Goal: Task Accomplishment & Management: Use online tool/utility

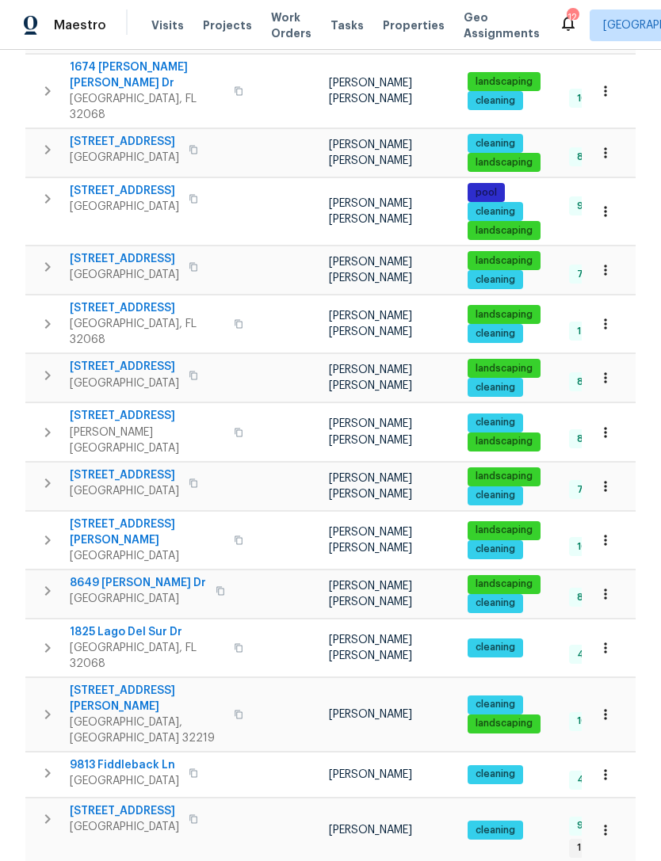
scroll to position [0, 17]
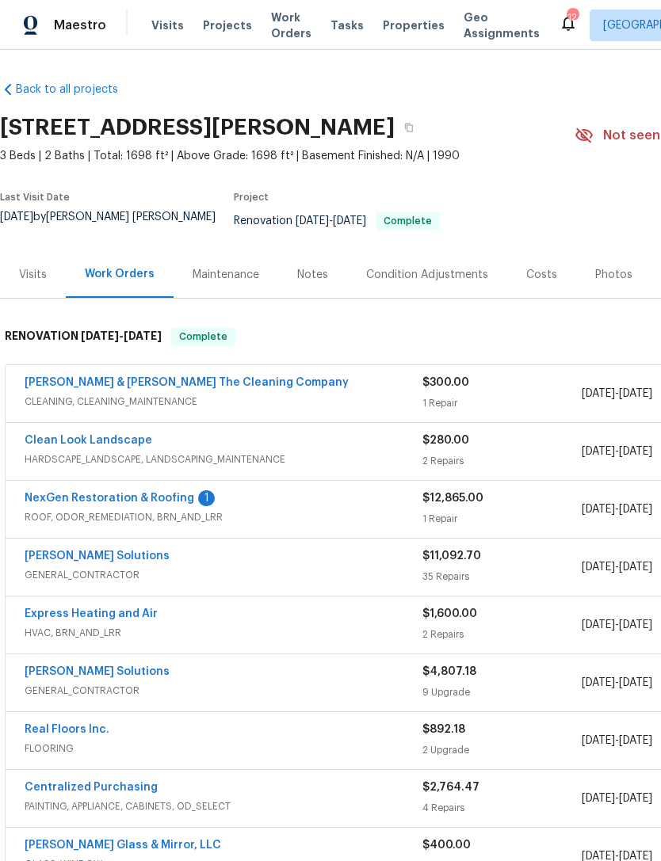
click at [605, 279] on div "Photos" at bounding box center [613, 275] width 37 height 16
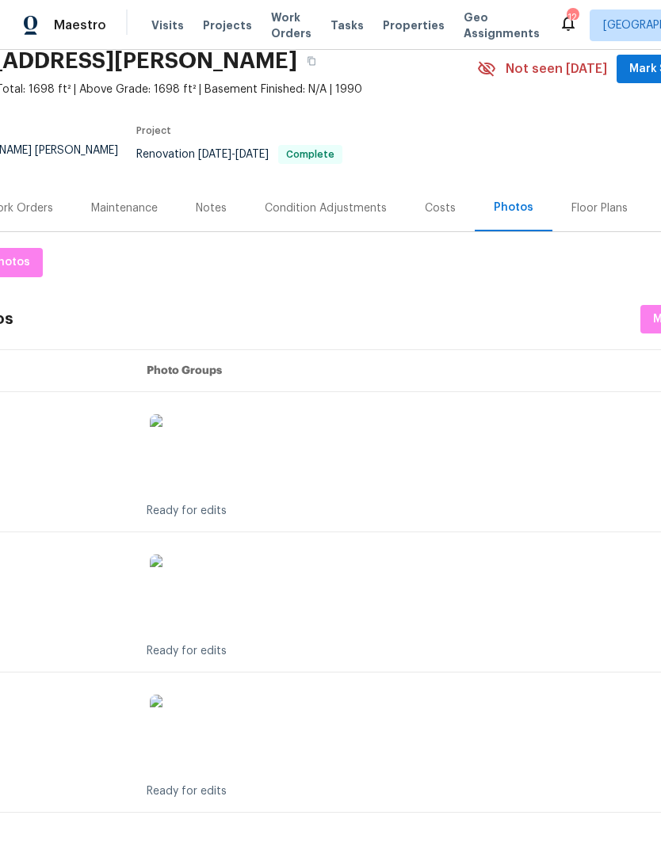
scroll to position [67, 100]
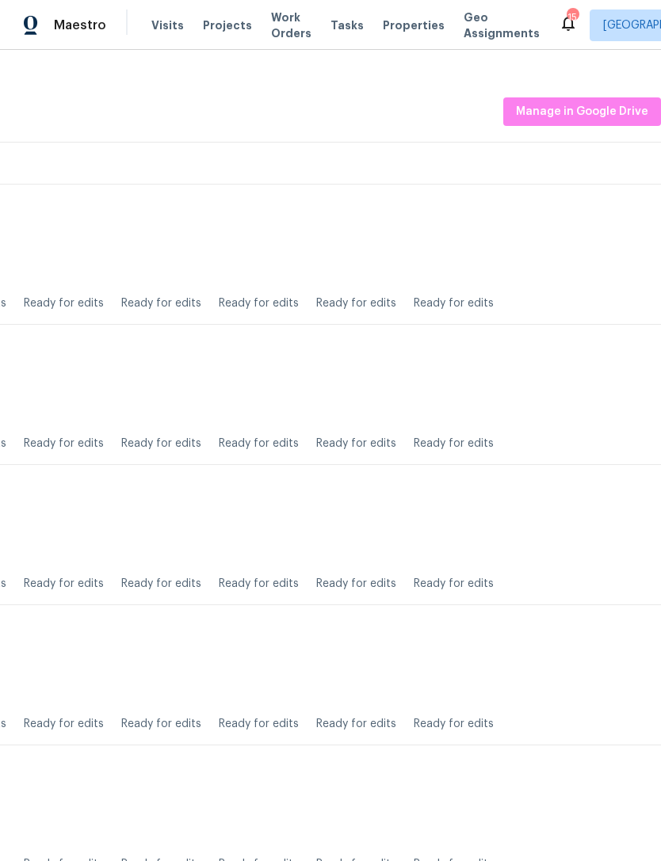
scroll to position [274, 235]
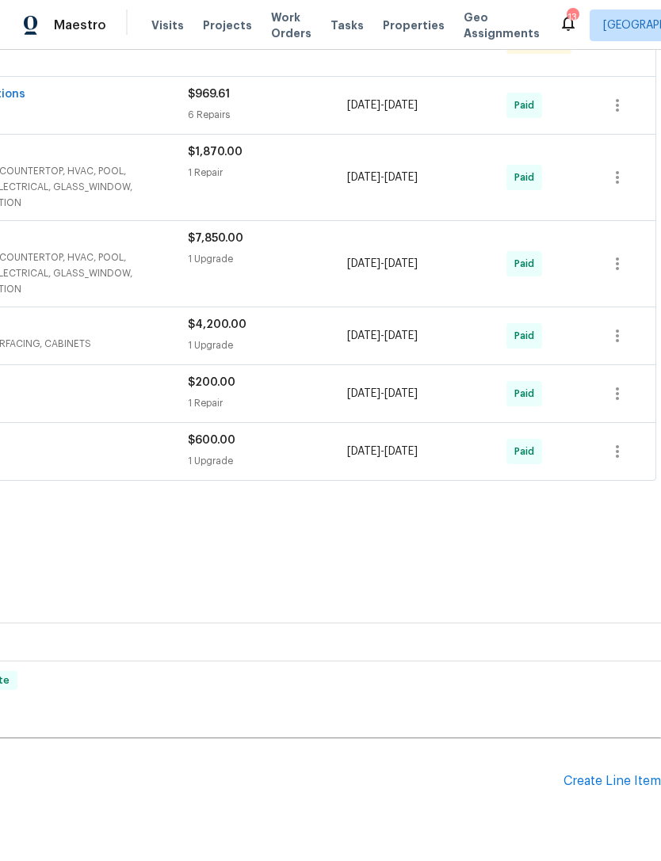
scroll to position [348, 235]
click at [618, 785] on div "Pending Line Items Create Line Item" at bounding box center [213, 782] width 896 height 74
click at [621, 789] on div "Create Line Item" at bounding box center [612, 781] width 97 height 15
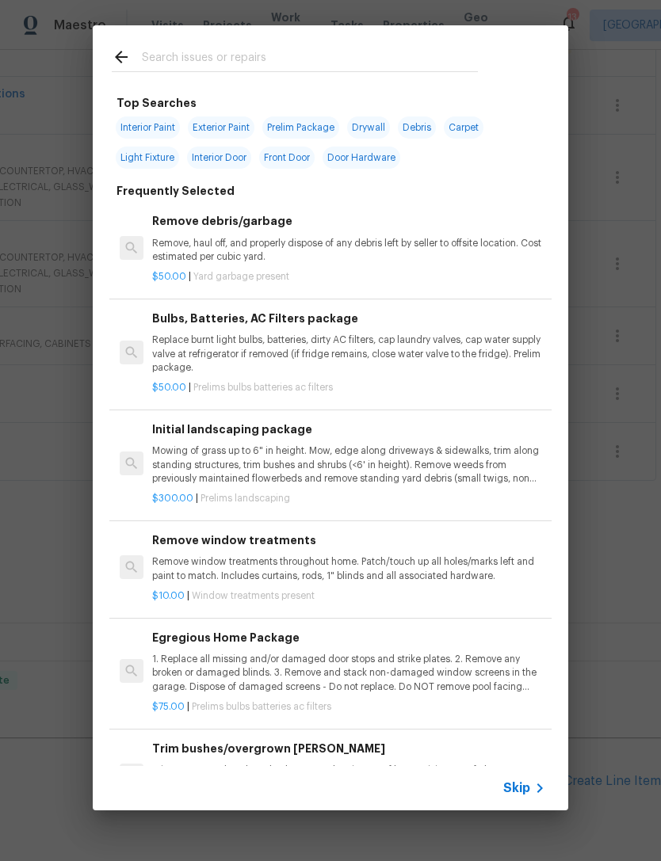
click at [243, 63] on input "text" at bounding box center [310, 60] width 336 height 24
type input "Tile"
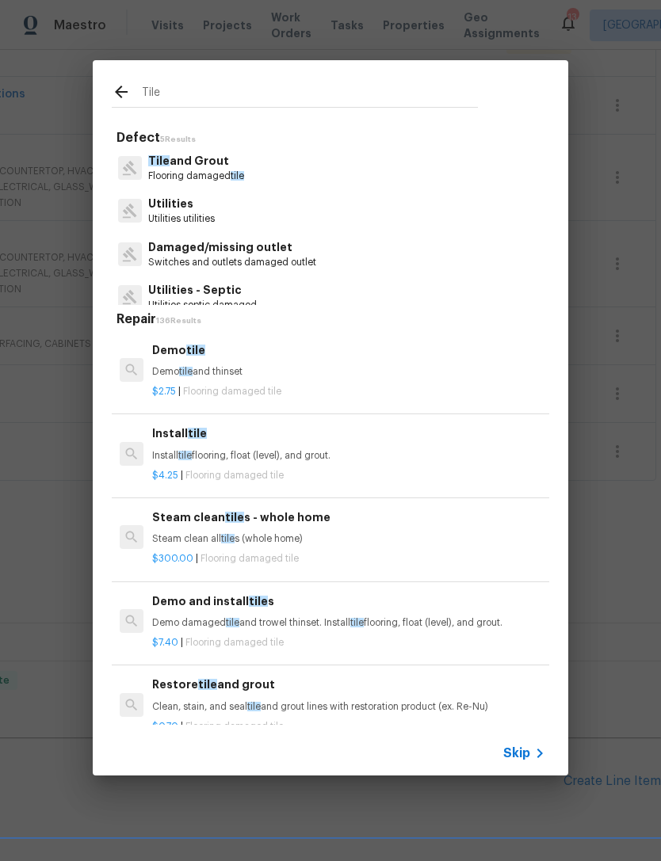
click at [232, 176] on span "tile" at bounding box center [237, 176] width 13 height 10
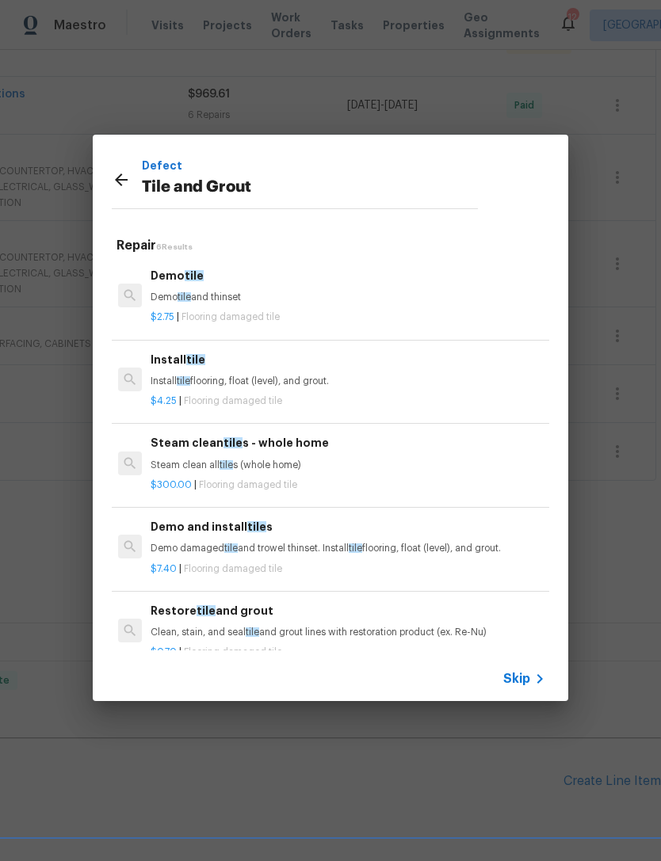
scroll to position [0, 1]
click at [310, 542] on p "Demo damaged tile and trowel thinset. Install tile flooring, float (level), and…" at bounding box center [347, 548] width 393 height 13
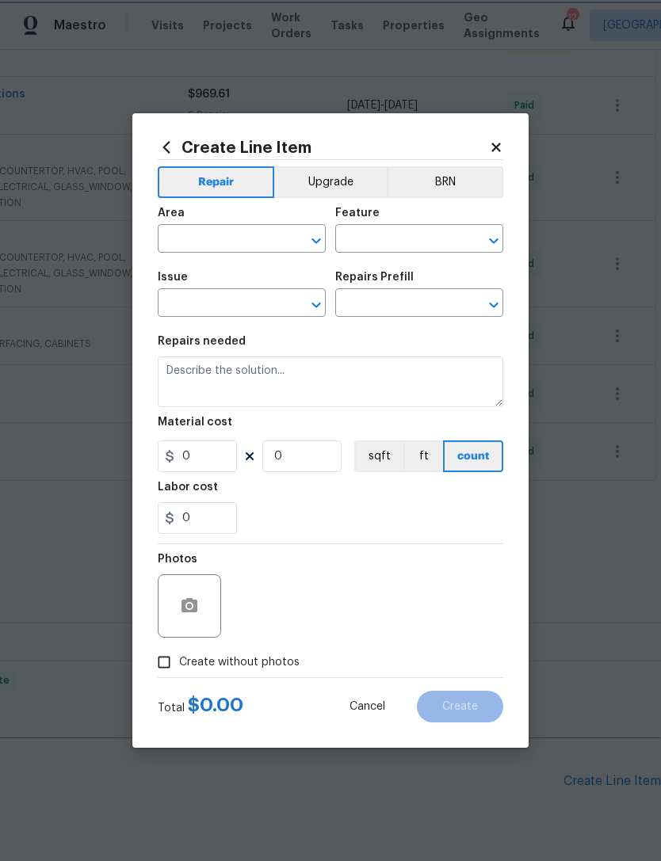
type input "Overall Flooring"
type input "Tile and Grout"
type input "Demo and install tiles $7.40"
type textarea "Demo damaged tile and trowel thinset. Install tile flooring, float (level), and…"
type input "7.4"
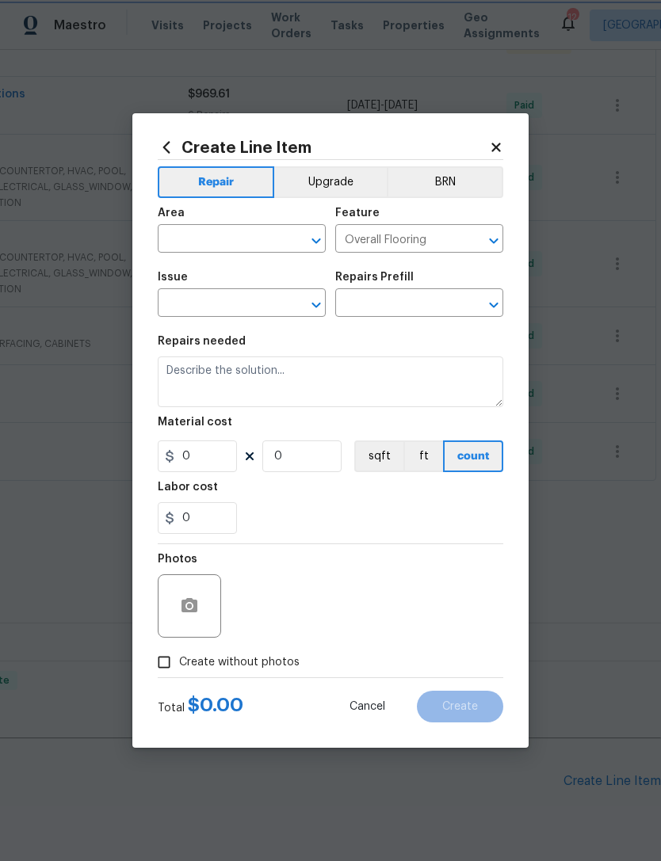
type input "1"
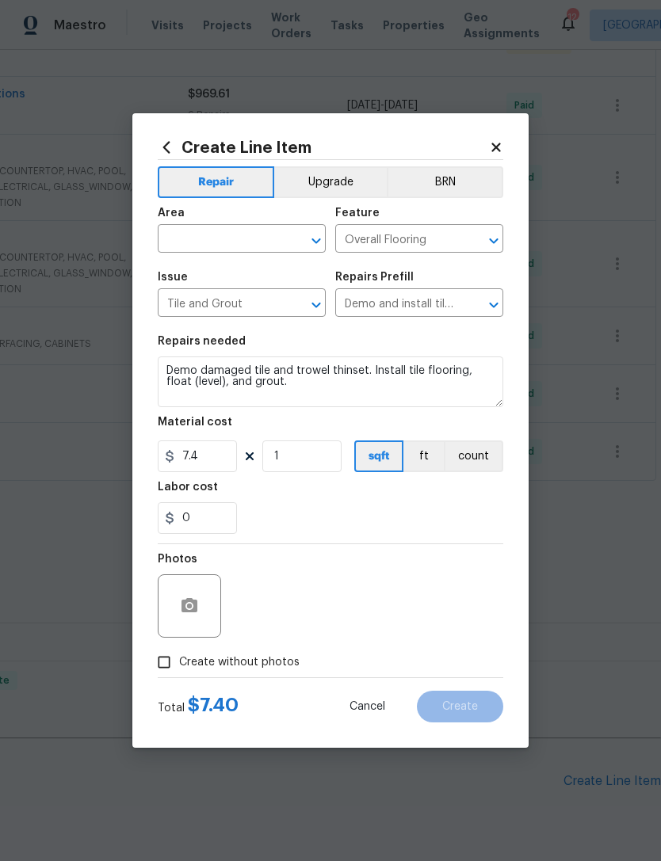
click at [252, 223] on div "Area" at bounding box center [242, 218] width 168 height 21
click at [193, 243] on input "text" at bounding box center [220, 240] width 124 height 25
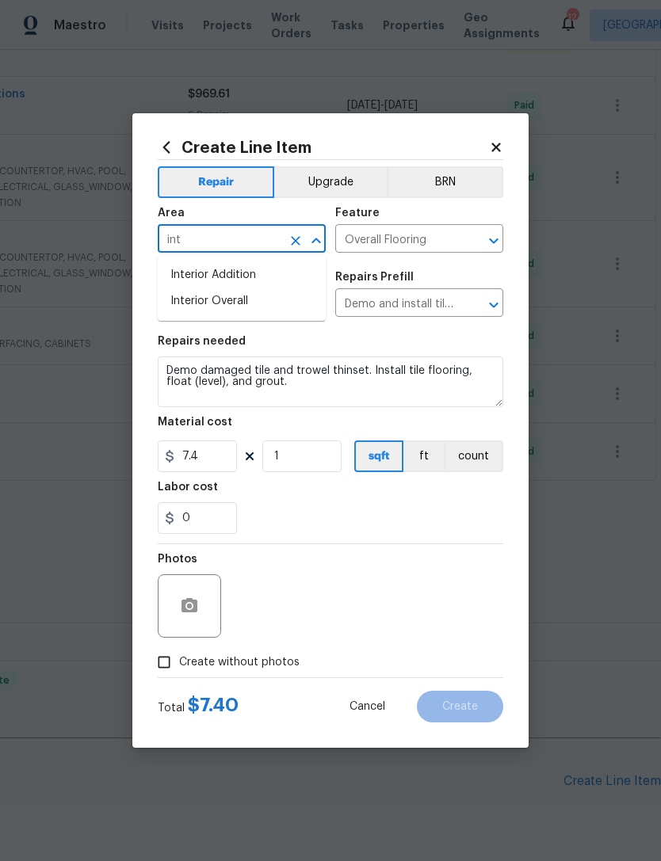
click at [209, 311] on li "Interior Overall" at bounding box center [242, 301] width 168 height 26
type input "Interior Overall"
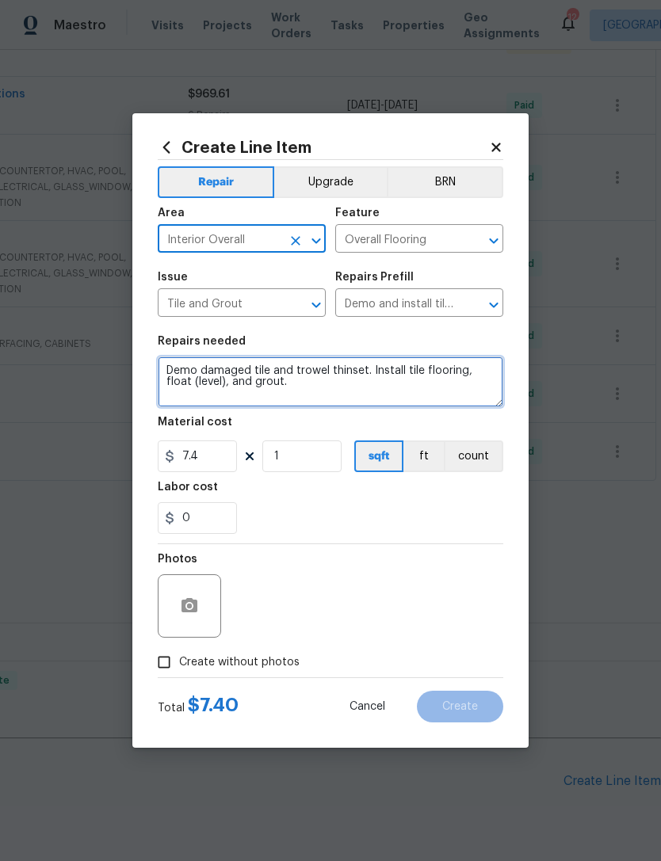
click at [166, 374] on textarea "Demo damaged tile and trowel thinset. Install tile flooring, float (level), and…" at bounding box center [331, 382] width 346 height 51
click at [309, 386] on textarea "Demo damaged tile and trowel thinset. Install tile flooring, float (level), and…" at bounding box center [331, 382] width 346 height 51
click at [308, 386] on textarea "Demo damaged tile and trowel thinset. Install tile flooring, float (level), and…" at bounding box center [331, 382] width 346 height 51
click at [304, 392] on textarea "Demo damaged tile and trowel thinset. Install tile flooring, float (level), and…" at bounding box center [331, 382] width 346 height 51
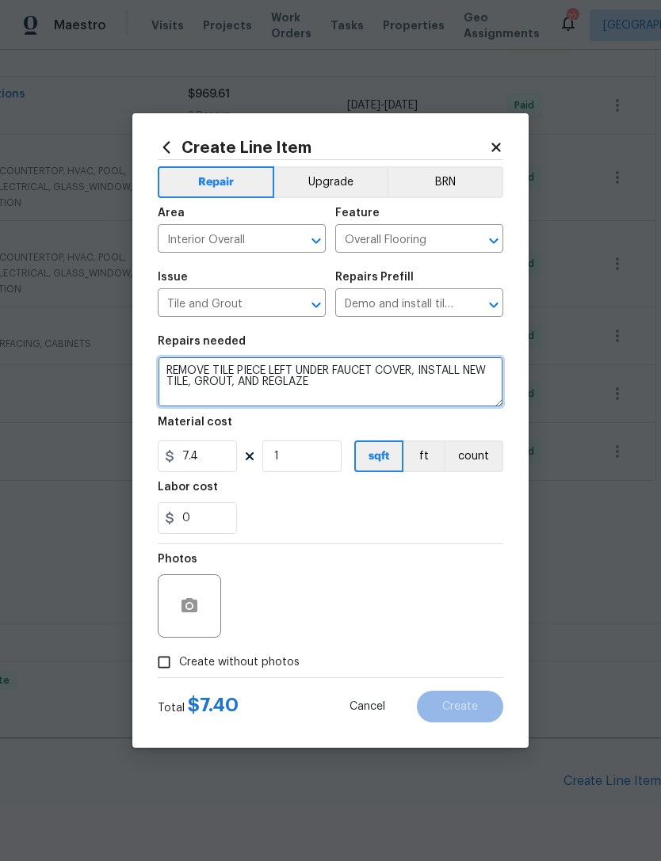
click at [292, 383] on textarea "REMOVE TILE PIECE LEFT UNDER FAUCET COVER, INSTALL NEW TILE, GROUT, AND REGLAZE" at bounding box center [331, 382] width 346 height 51
click at [357, 388] on textarea "REMOVE TILE PIECE LEFT UNDER FAUCET COVER, INSTALL NEW TILE, GROUT, AND REGLAZE" at bounding box center [331, 382] width 346 height 51
type textarea "REMOVE TILE PIECE LEFT UNDER FAUCET COVER, INSTALL NEW TILE, GROUT, AND REGLAZE…"
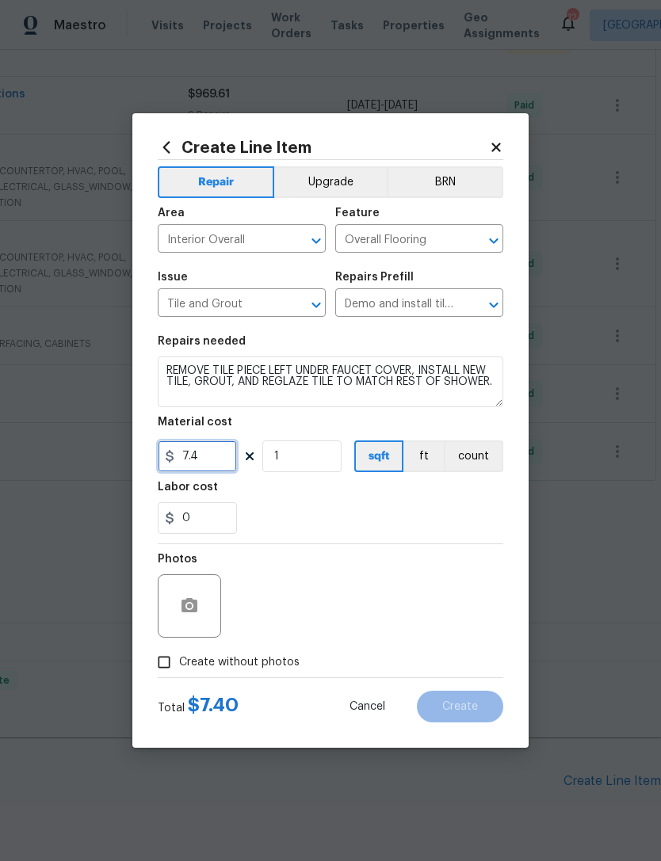
click at [208, 461] on input "7.4" at bounding box center [197, 457] width 79 height 32
type input "200"
click at [399, 544] on div at bounding box center [331, 544] width 346 height 1
click at [284, 663] on span "Create without photos" at bounding box center [239, 663] width 120 height 17
click at [179, 663] on input "Create without photos" at bounding box center [164, 663] width 30 height 30
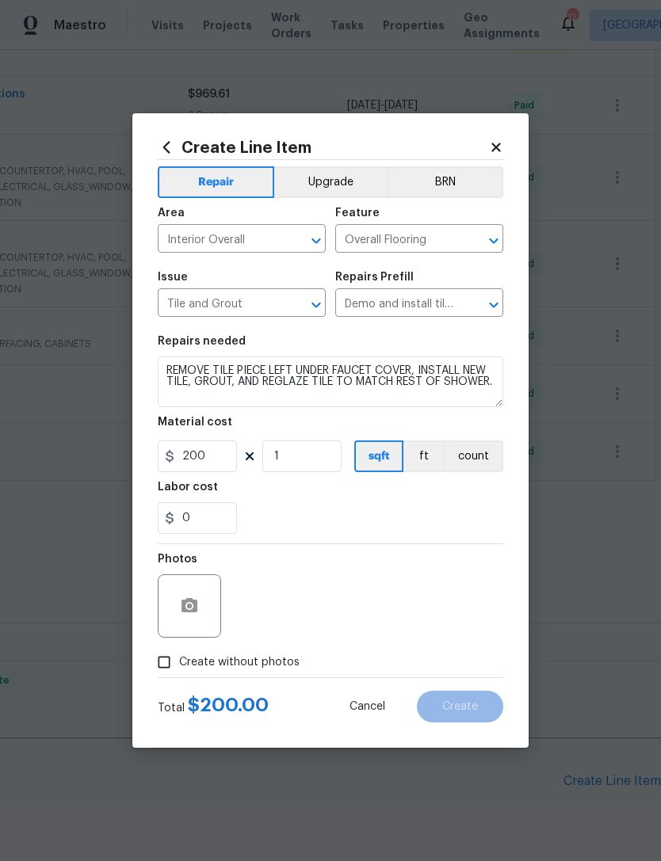
checkbox input "true"
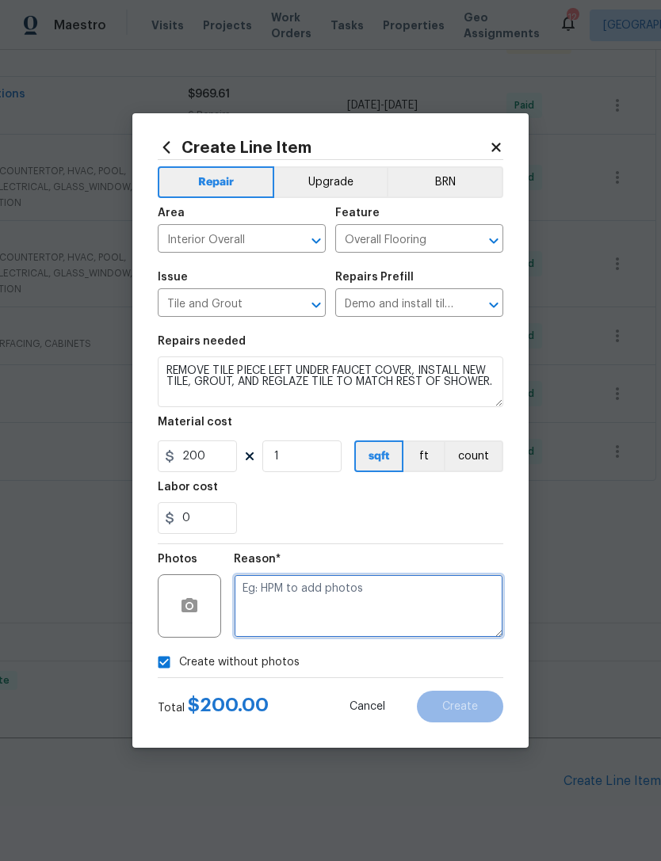
click at [369, 606] on textarea at bounding box center [368, 606] width 269 height 63
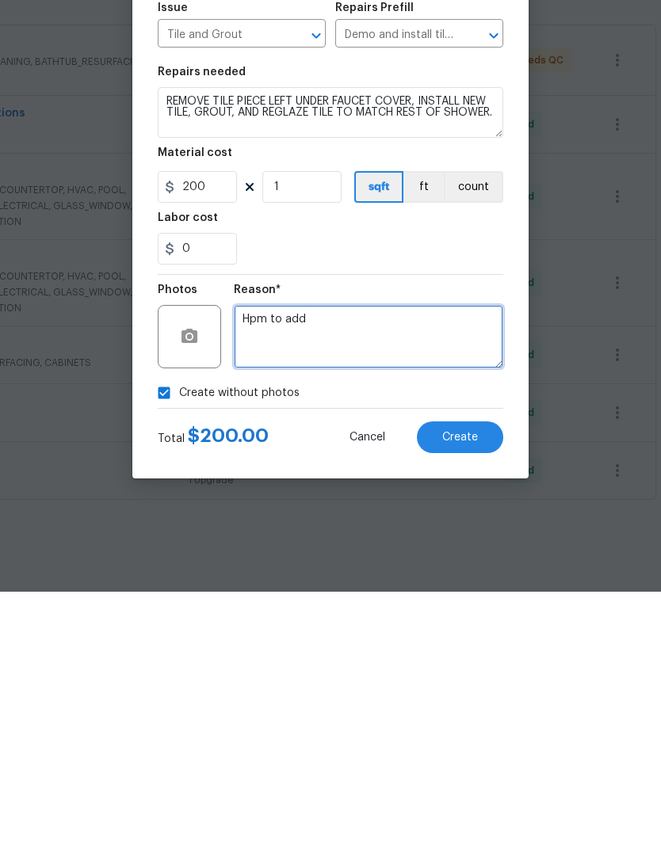
scroll to position [51, 0]
type textarea "Hpm to add"
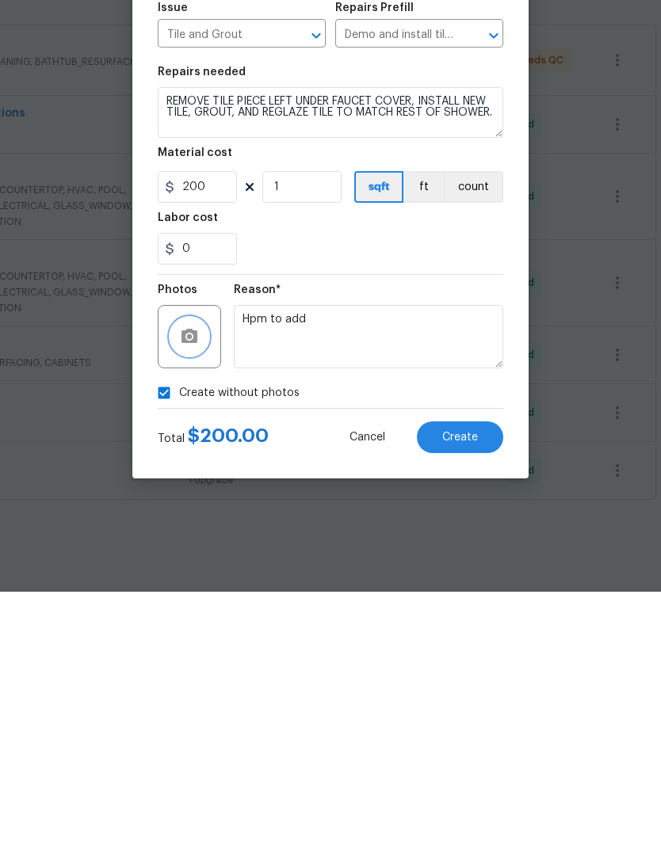
click at [196, 598] on icon "button" at bounding box center [189, 605] width 16 height 14
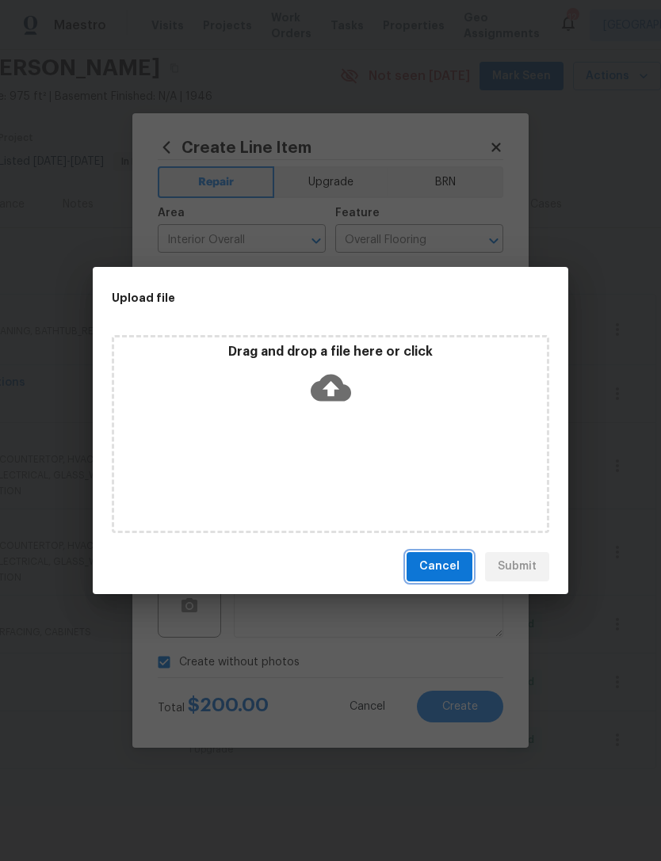
click at [449, 568] on span "Cancel" at bounding box center [439, 567] width 40 height 20
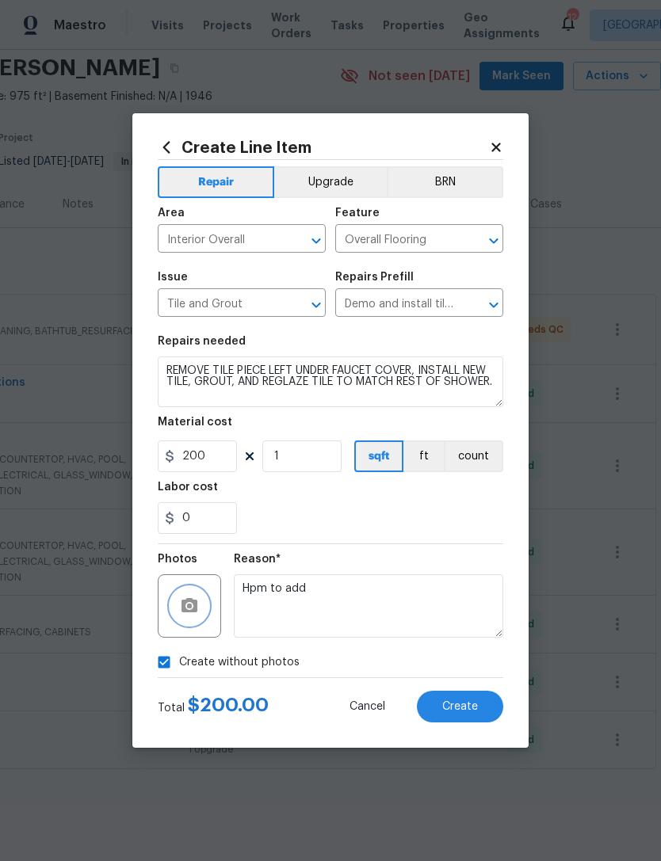
click at [193, 608] on icon "button" at bounding box center [189, 605] width 16 height 14
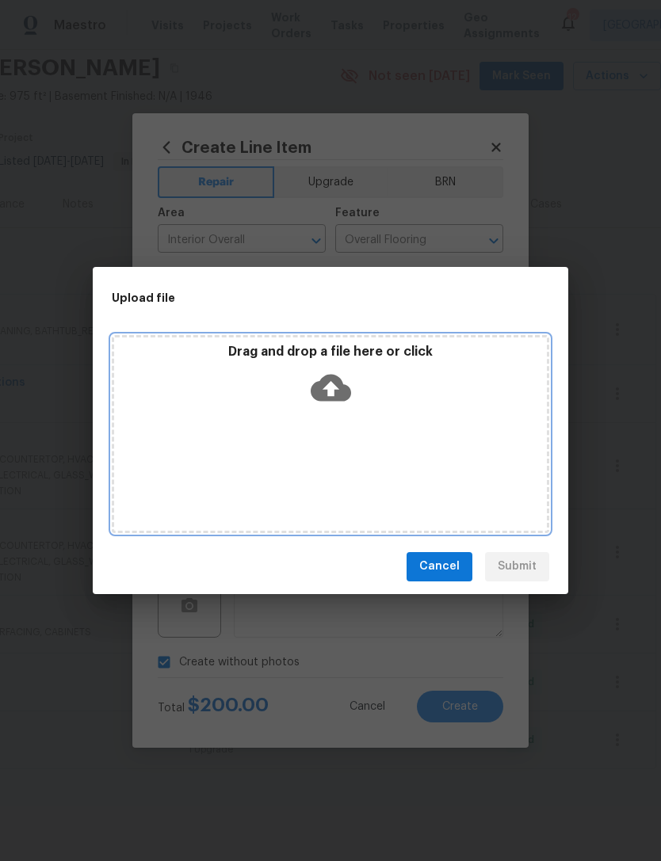
click at [370, 389] on div "Drag and drop a file here or click" at bounding box center [330, 378] width 433 height 68
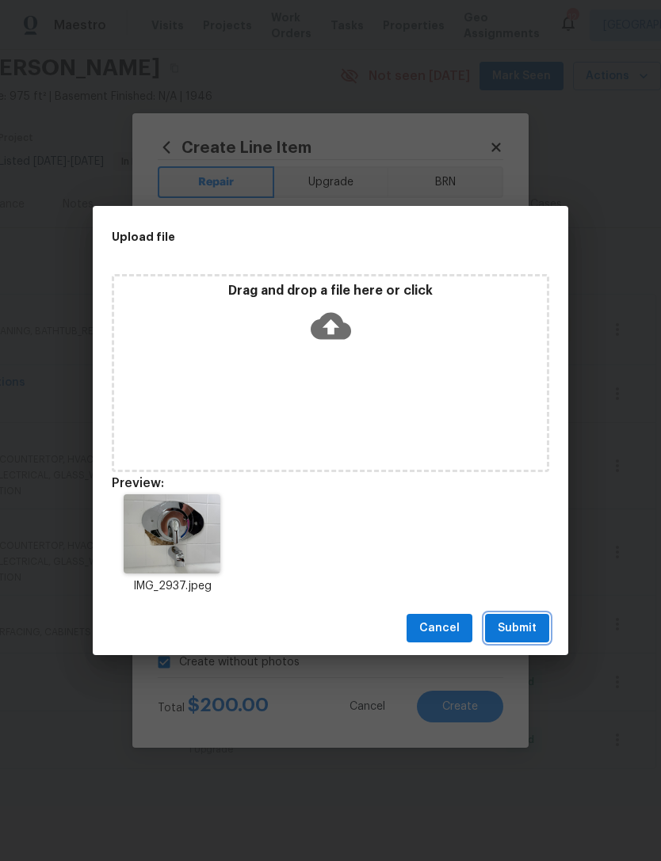
click at [533, 630] on span "Submit" at bounding box center [517, 629] width 39 height 20
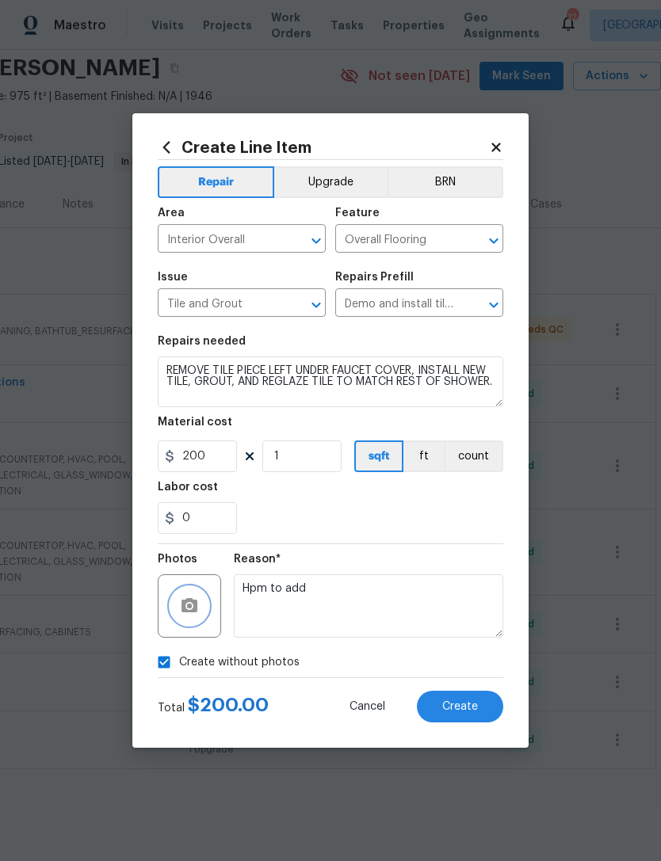
checkbox input "false"
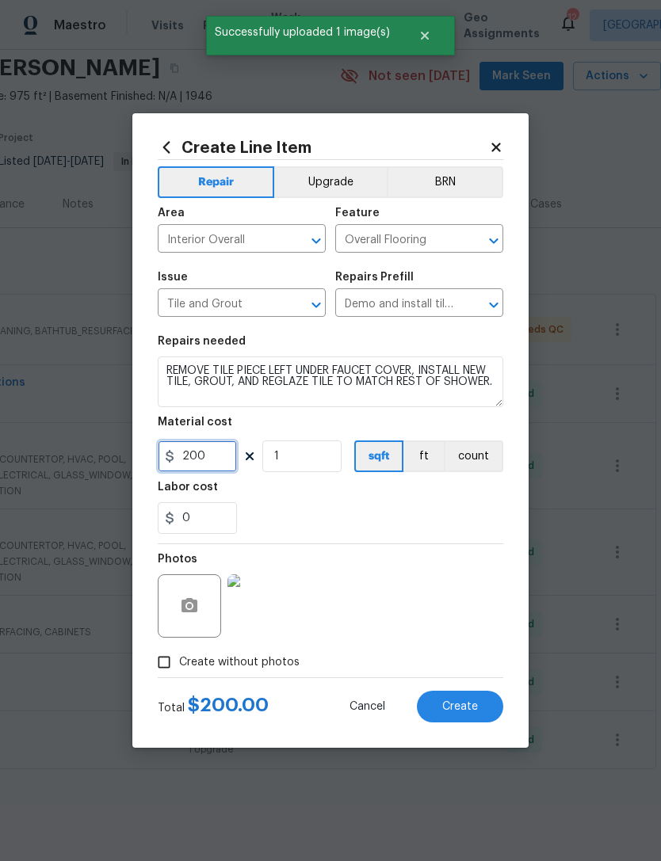
click at [214, 452] on input "200" at bounding box center [197, 457] width 79 height 32
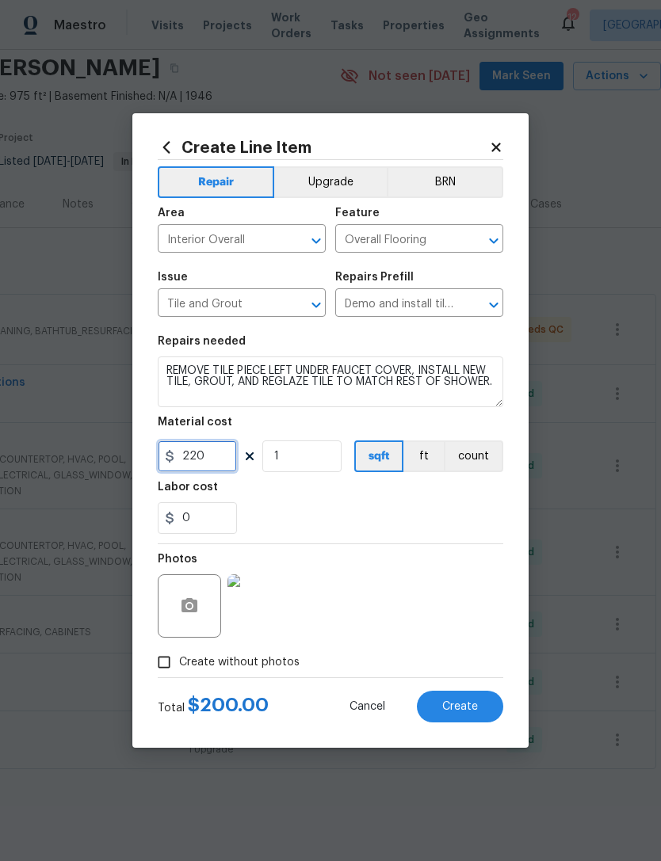
type input "220"
click at [487, 533] on div "0" at bounding box center [331, 518] width 346 height 32
click at [471, 704] on span "Create" at bounding box center [460, 707] width 36 height 12
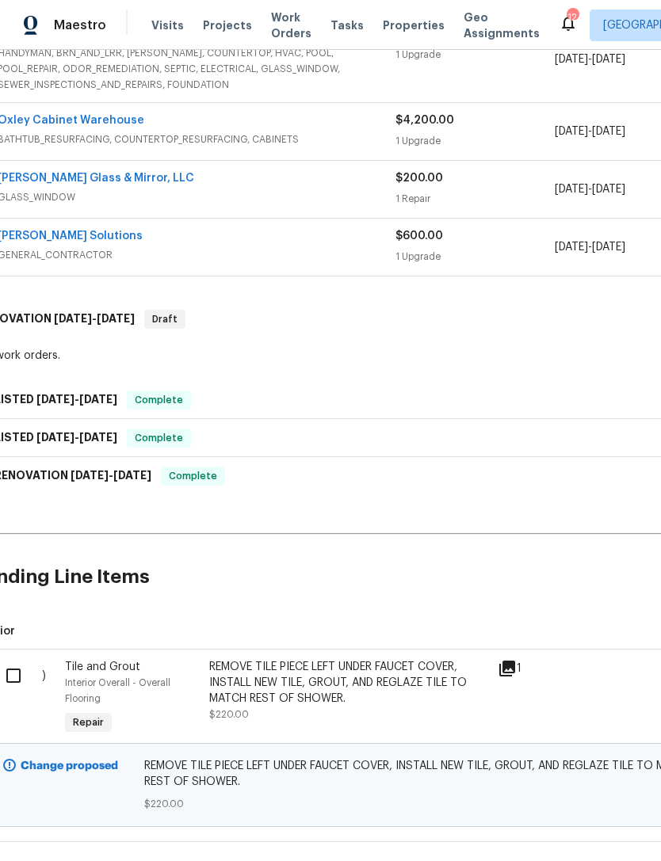
scroll to position [552, 26]
click at [25, 659] on input "checkbox" at bounding box center [20, 675] width 45 height 33
checkbox input "true"
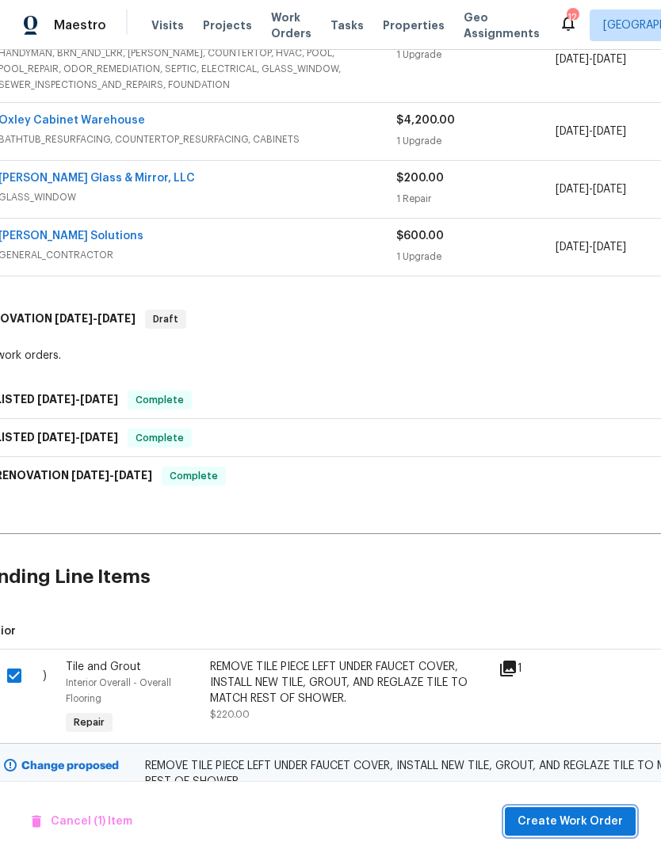
click at [576, 819] on span "Create Work Order" at bounding box center [570, 822] width 105 height 20
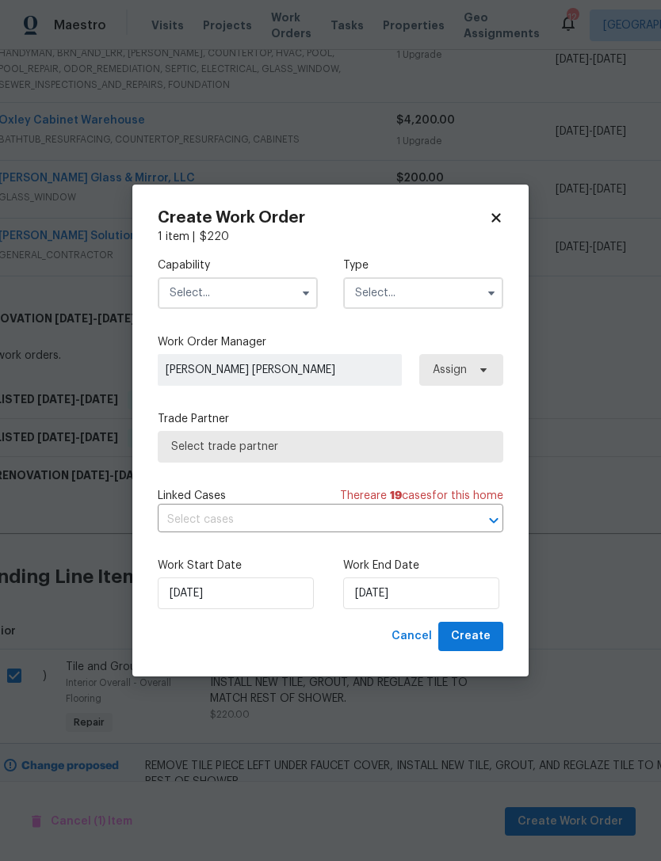
click at [258, 297] on input "text" at bounding box center [238, 293] width 160 height 32
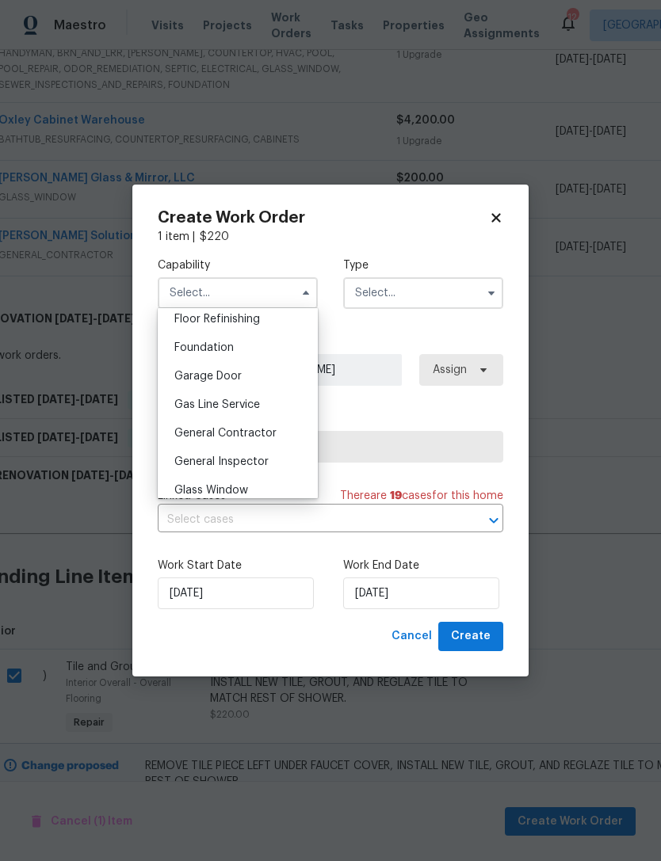
scroll to position [651, 0]
click at [269, 440] on div "General Contractor" at bounding box center [238, 432] width 152 height 29
type input "General Contractor"
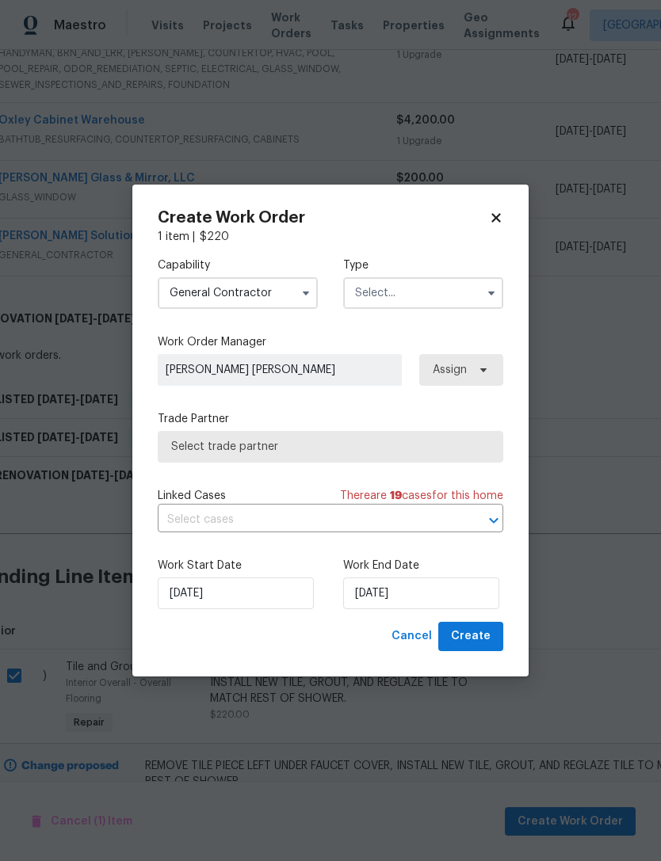
click at [448, 287] on input "text" at bounding box center [423, 293] width 160 height 32
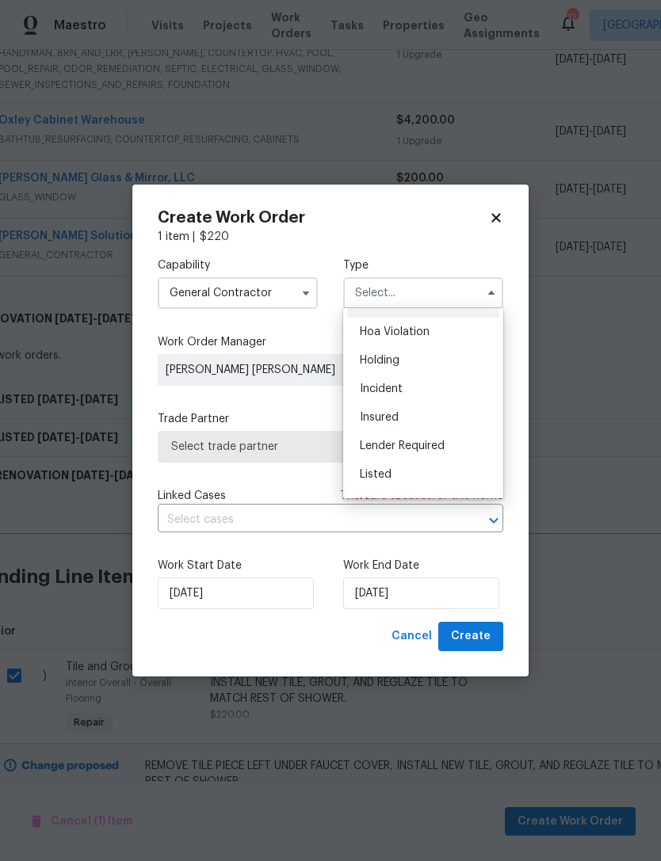
scroll to position [27, 0]
click at [413, 464] on div "Listed" at bounding box center [423, 471] width 152 height 29
type input "Listed"
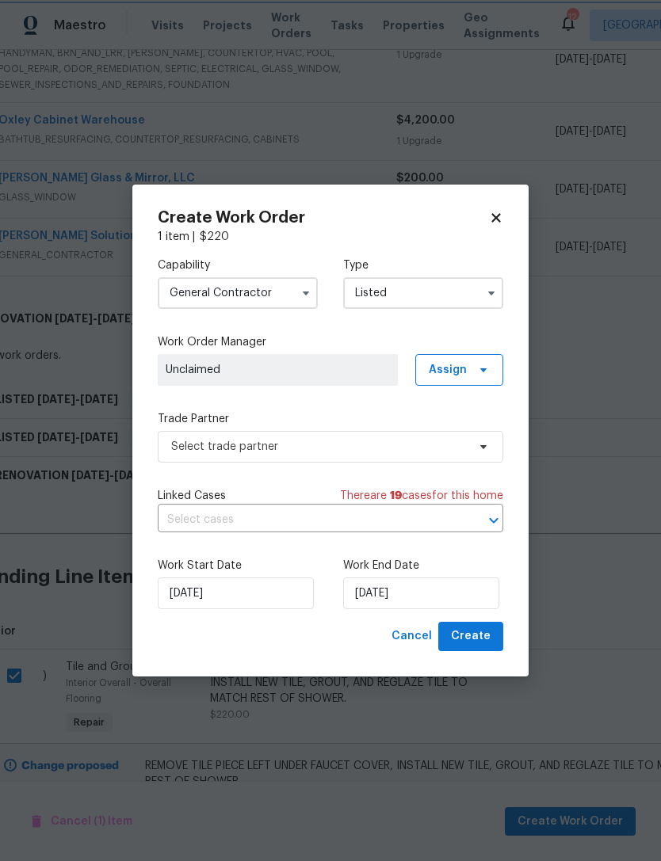
scroll to position [0, 0]
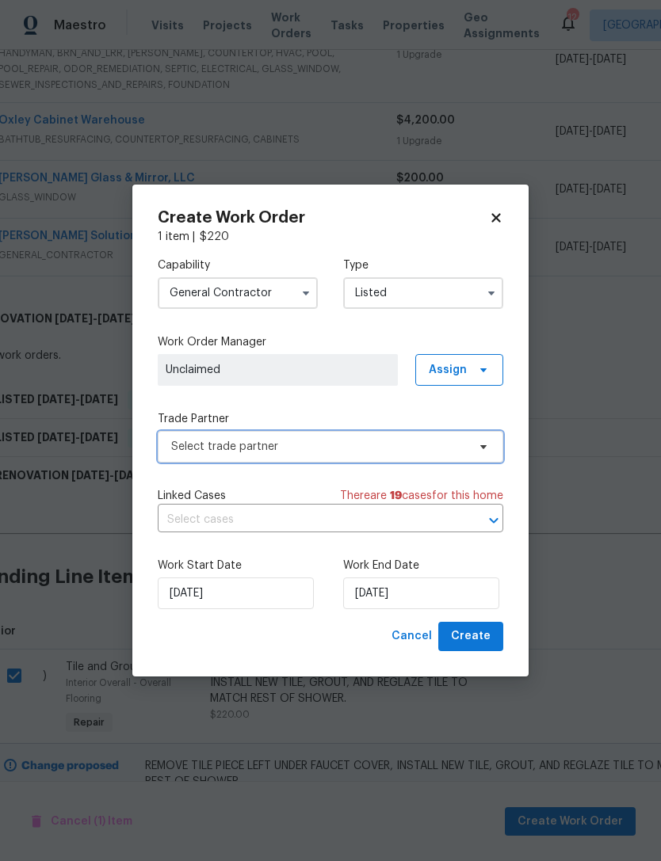
click at [309, 445] on span "Select trade partner" at bounding box center [319, 447] width 296 height 16
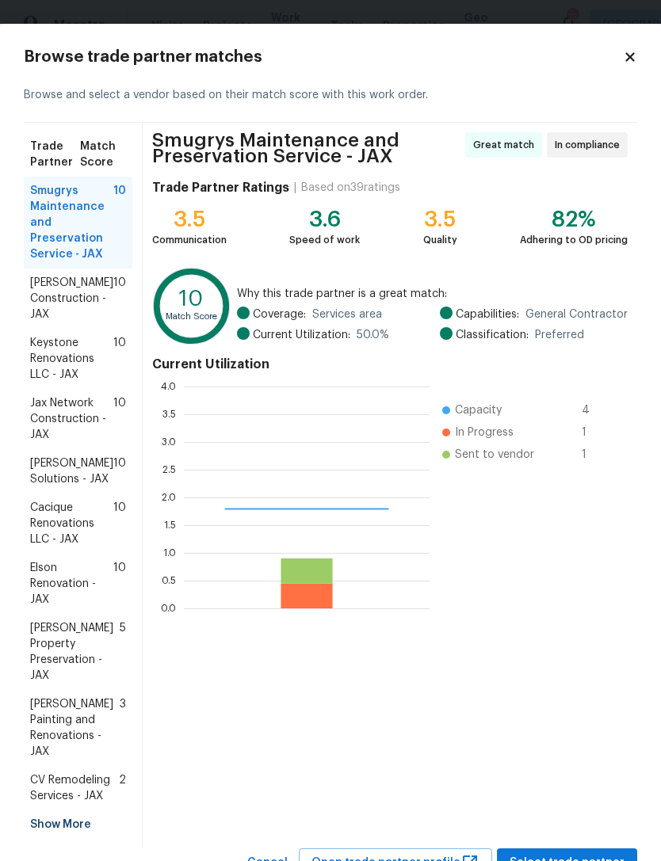
scroll to position [222, 246]
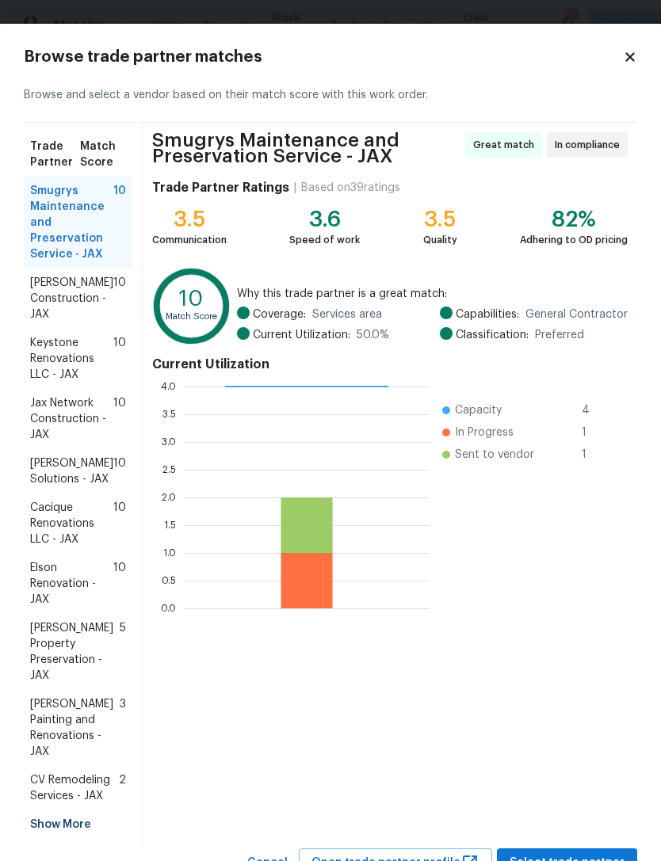
click at [94, 721] on span "[PERSON_NAME] Painting and Renovations - JAX" at bounding box center [75, 728] width 90 height 63
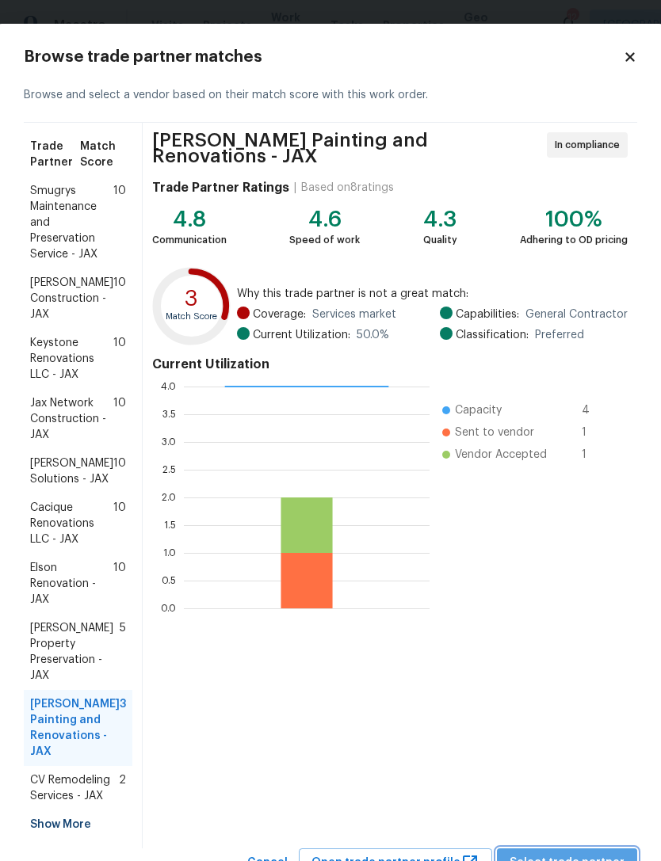
click at [577, 849] on button "Select trade partner" at bounding box center [567, 863] width 140 height 29
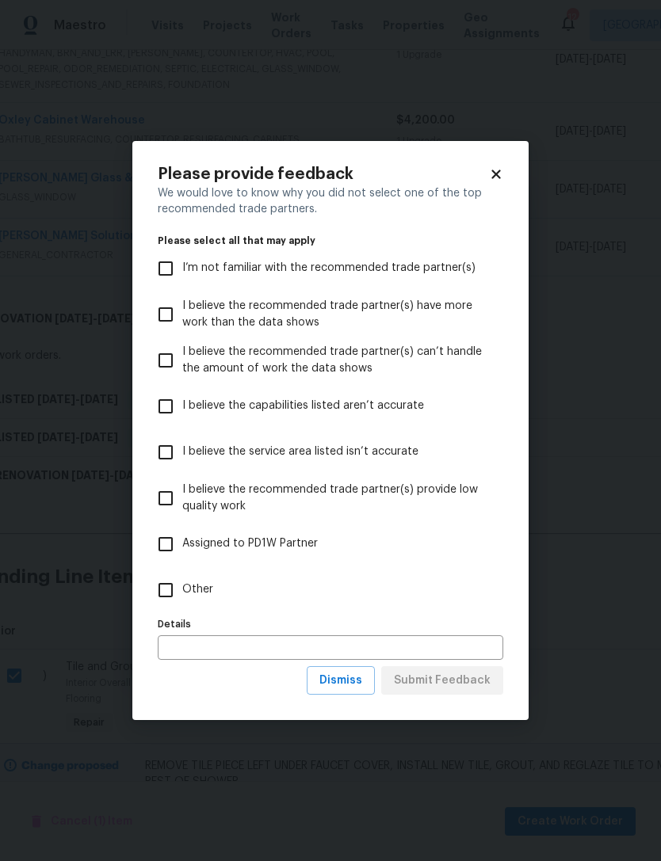
click at [193, 586] on span "Other" at bounding box center [197, 590] width 31 height 17
click at [182, 586] on input "Other" at bounding box center [165, 590] width 33 height 33
checkbox input "true"
click at [475, 667] on button "Submit Feedback" at bounding box center [442, 681] width 122 height 29
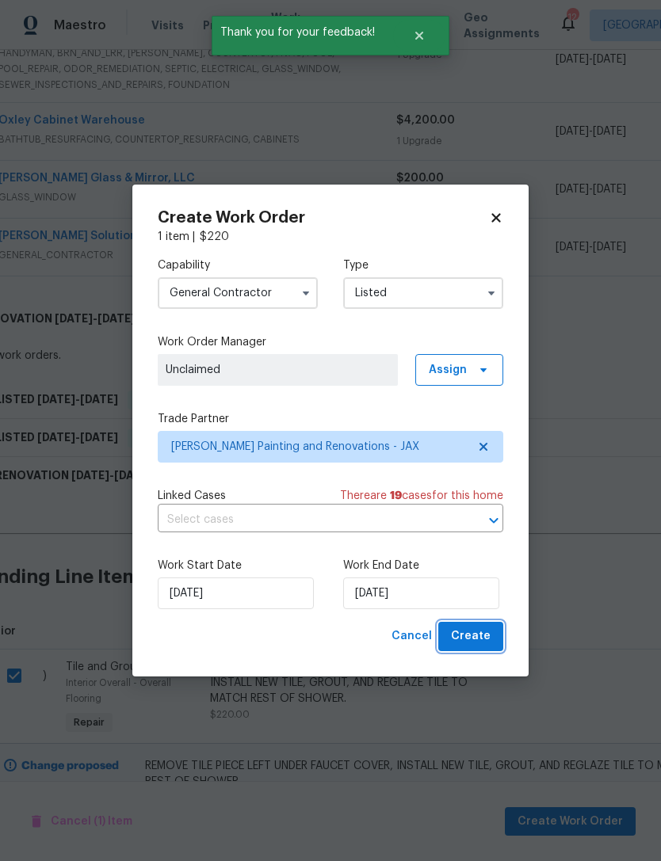
click at [483, 642] on span "Create" at bounding box center [471, 637] width 40 height 20
checkbox input "false"
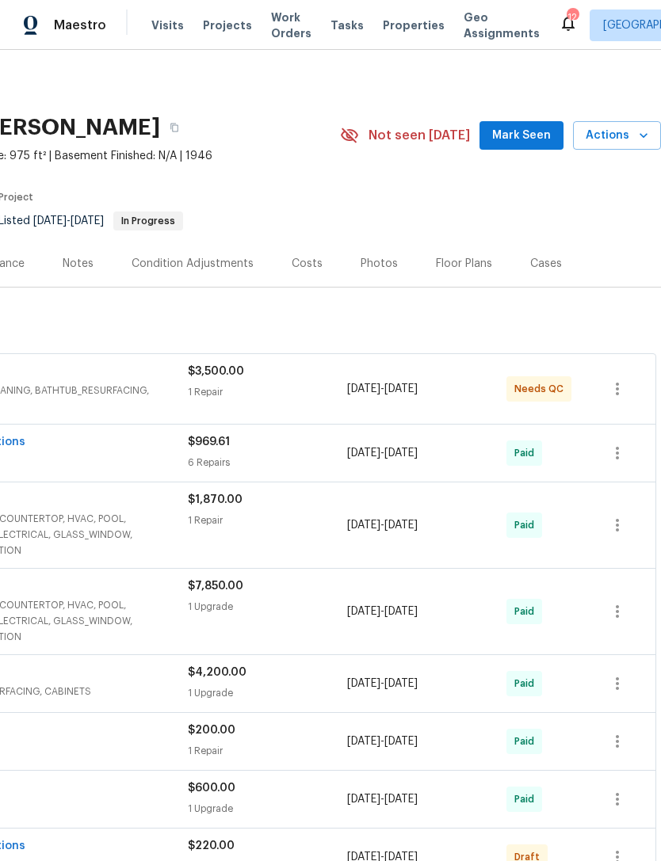
scroll to position [0, 235]
click at [621, 848] on icon "button" at bounding box center [617, 857] width 19 height 19
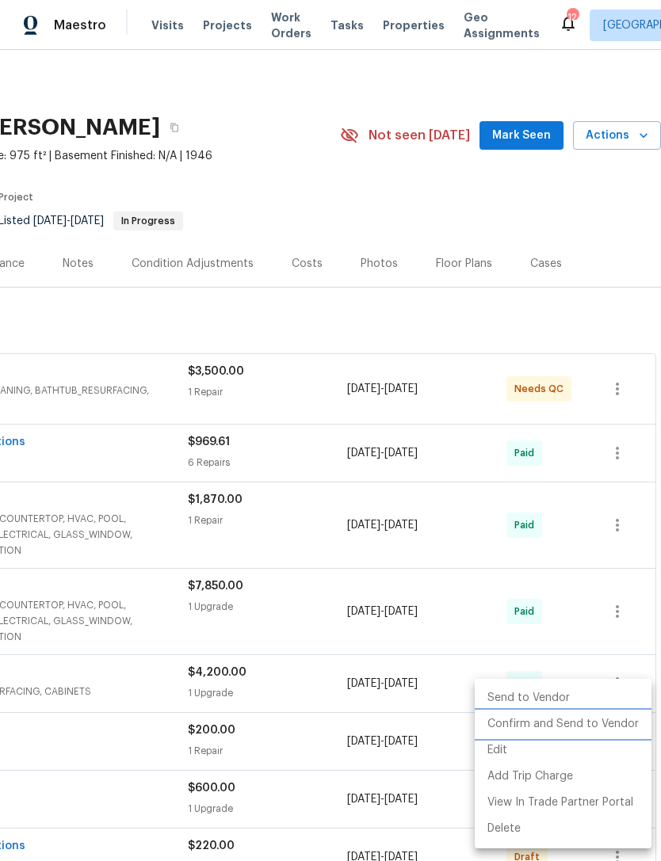
click at [591, 726] on li "Confirm and Send to Vendor" at bounding box center [563, 725] width 177 height 26
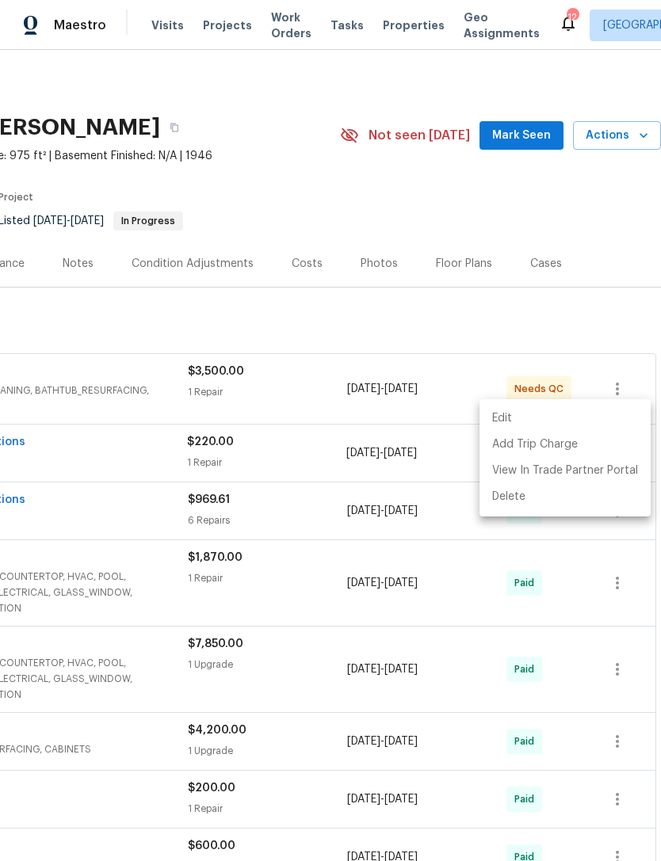
click at [309, 162] on div at bounding box center [330, 430] width 661 height 861
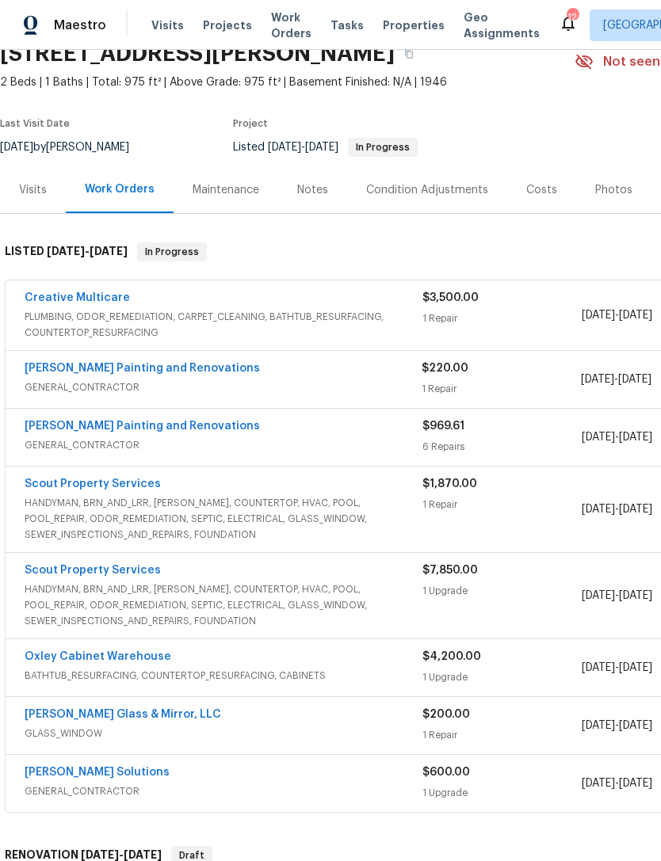
scroll to position [76, 0]
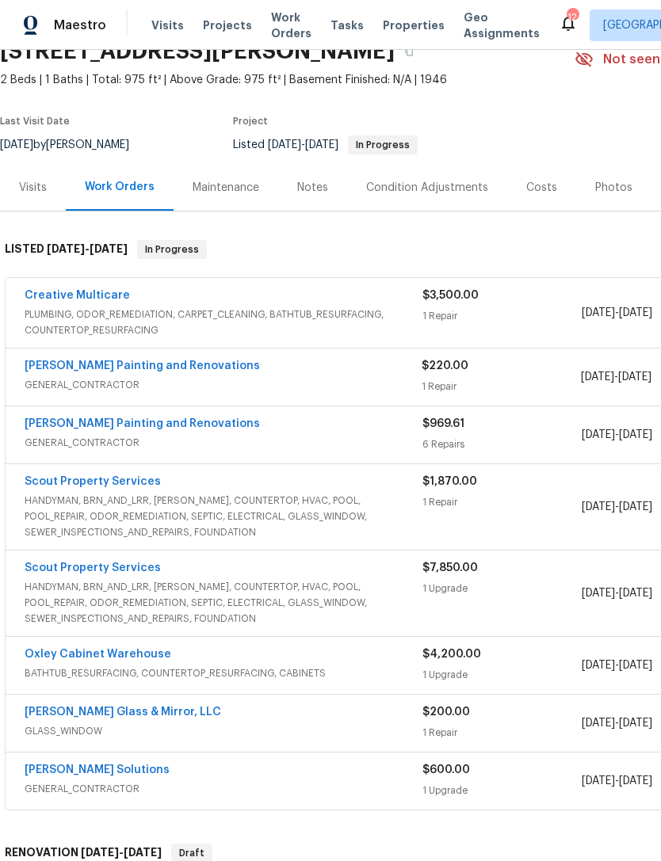
click at [308, 377] on span "GENERAL_CONTRACTOR" at bounding box center [223, 385] width 397 height 16
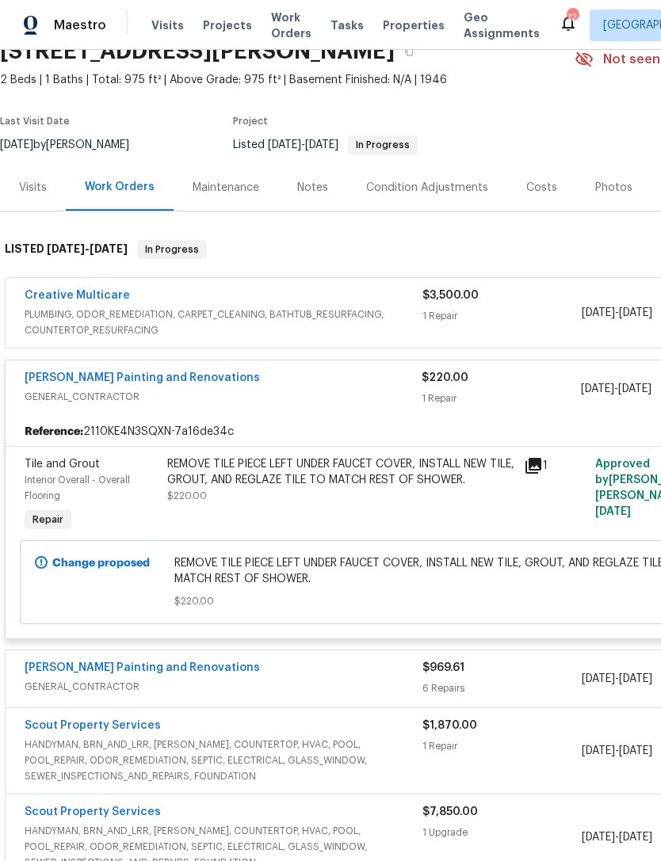
scroll to position [0, 0]
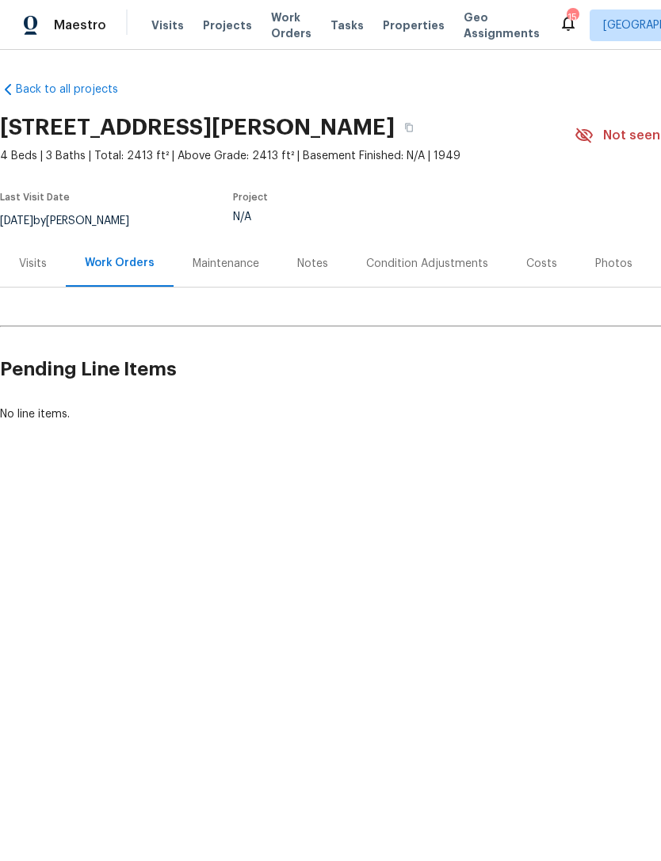
click at [28, 272] on div "Visits" at bounding box center [33, 264] width 28 height 16
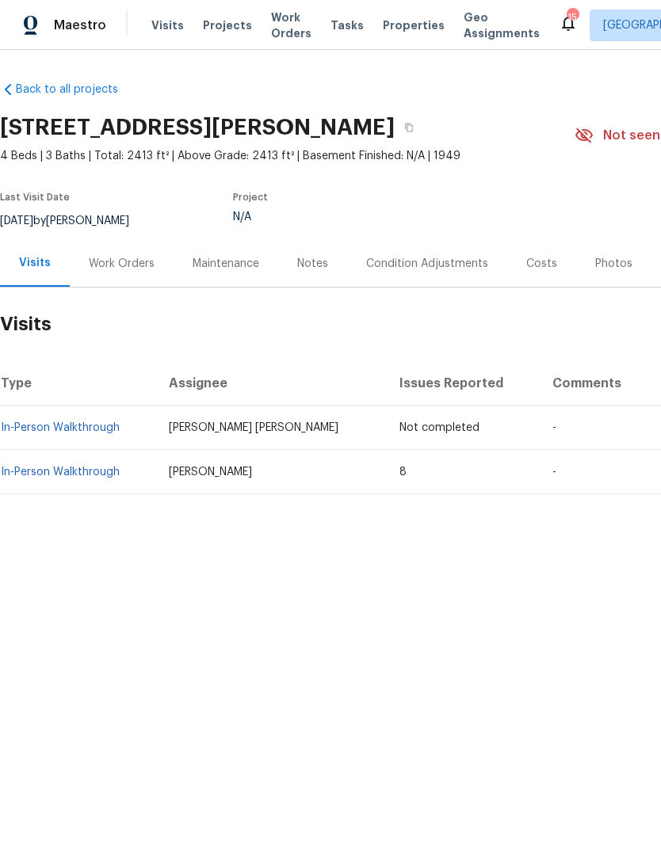
click at [108, 478] on link "In-Person Walkthrough" at bounding box center [60, 472] width 119 height 11
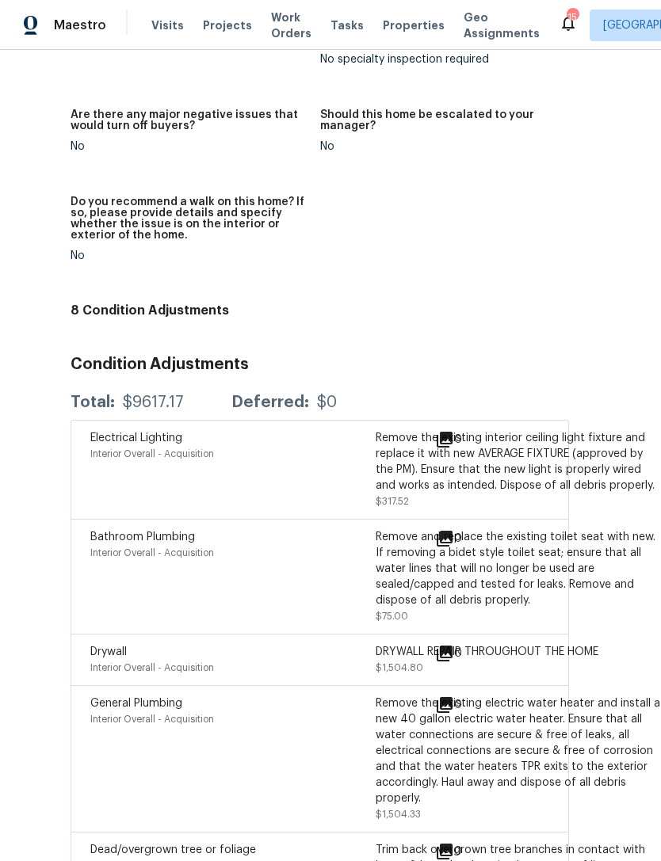
scroll to position [4463, 124]
click at [449, 432] on icon at bounding box center [445, 440] width 16 height 16
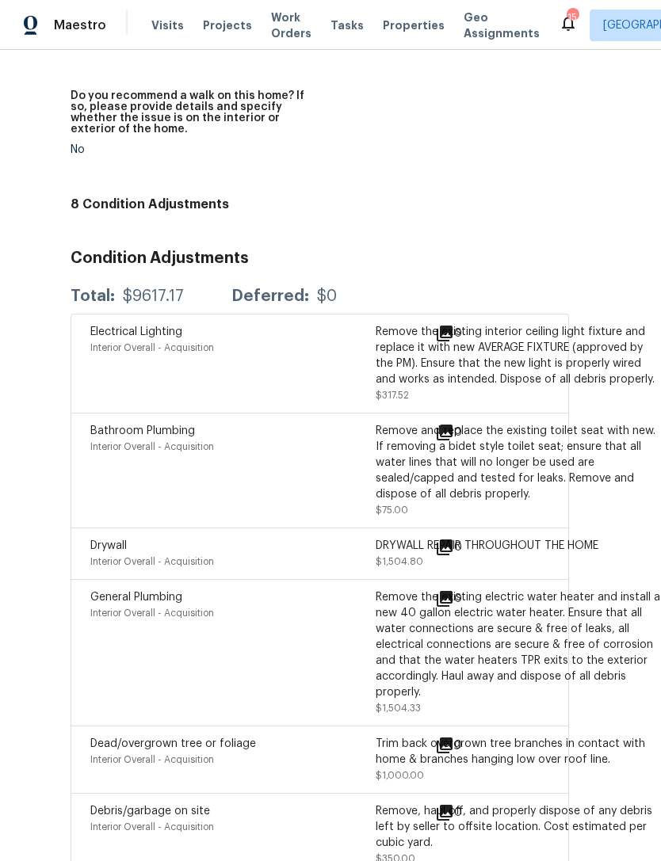
scroll to position [4570, 124]
click at [450, 539] on icon at bounding box center [445, 547] width 16 height 16
click at [290, 579] on div "General Plumbing Interior Overall - Acquisition Remove the existing electric wa…" at bounding box center [320, 652] width 499 height 147
click at [289, 579] on div "General Plumbing Interior Overall - Acquisition Remove the existing electric wa…" at bounding box center [320, 652] width 499 height 147
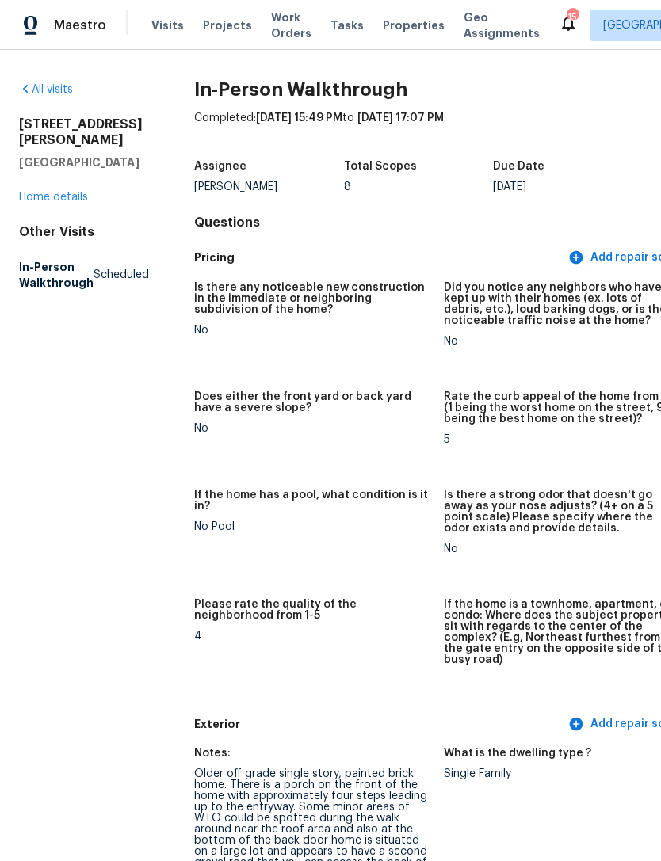
scroll to position [0, 0]
click at [51, 192] on link "Home details" at bounding box center [53, 197] width 69 height 11
